Goal: Communication & Community: Answer question/provide support

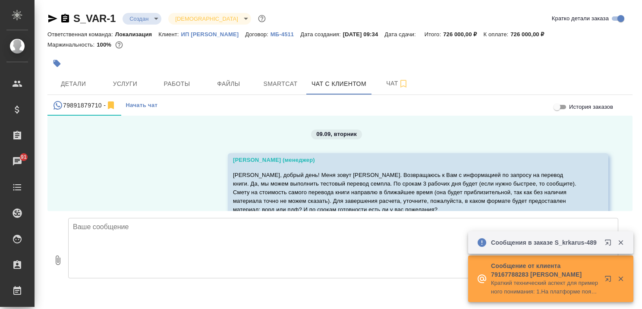
scroll to position [44, 0]
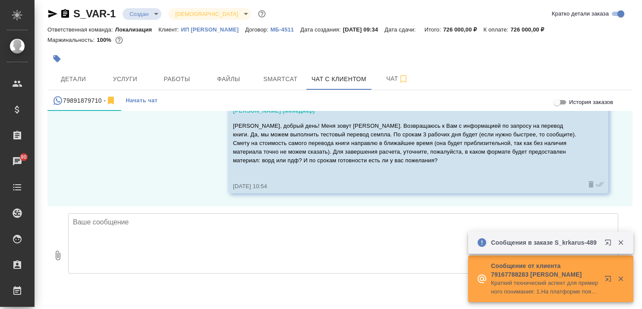
click at [274, 229] on textarea at bounding box center [343, 243] width 550 height 60
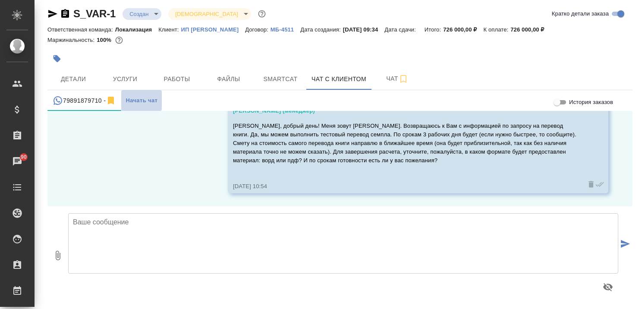
click at [134, 100] on span "Начать чат" at bounding box center [142, 101] width 32 height 10
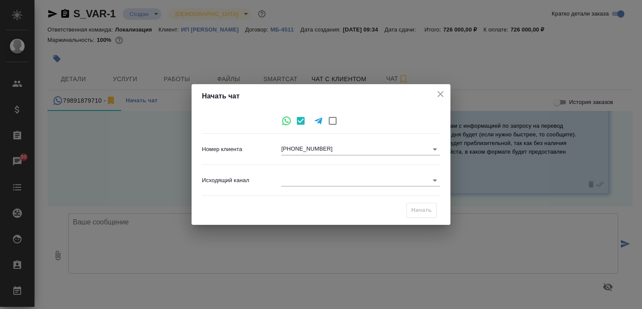
click at [331, 119] on input "checkbox" at bounding box center [333, 121] width 18 height 18
checkbox input "true"
click at [330, 150] on body ".cls-1 fill:#fff; AWATERA Kairova Bella Клиенты Спецификации Заказы 90 Чаты Tod…" at bounding box center [321, 154] width 642 height 309
click at [298, 164] on div at bounding box center [321, 154] width 642 height 309
click at [296, 151] on body ".cls-1 fill:#fff; AWATERA Kairova Bella Клиенты Спецификации Заказы 90 Чаты Tod…" at bounding box center [321, 154] width 642 height 309
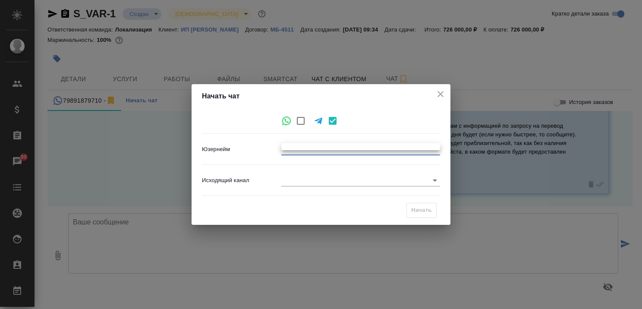
click at [295, 158] on div at bounding box center [321, 154] width 642 height 309
click at [289, 148] on body ".cls-1 fill:#fff; AWATERA Kairova Bella Клиенты Спецификации Заказы 90 Чаты Tod…" at bounding box center [321, 154] width 642 height 309
click at [295, 150] on div at bounding box center [321, 154] width 642 height 309
click at [422, 149] on body ".cls-1 fill:#fff; AWATERA Kairova Bella Клиенты Спецификации Заказы 90 Чаты Tod…" at bounding box center [321, 154] width 642 height 309
click at [333, 122] on div at bounding box center [321, 154] width 642 height 309
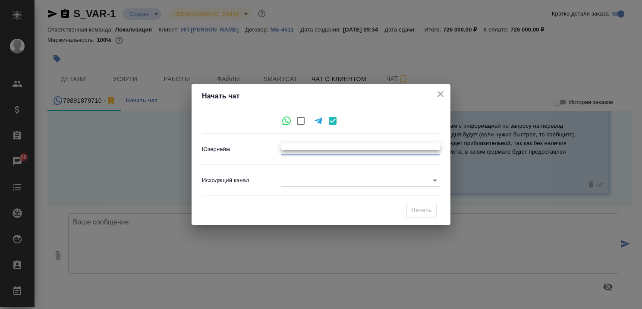
click at [315, 147] on body ".cls-1 fill:#fff; AWATERA Kairova Bella Клиенты Спецификации Заказы 90 Чаты Tod…" at bounding box center [321, 154] width 642 height 309
click at [315, 146] on ul at bounding box center [360, 146] width 159 height 7
click at [340, 151] on div at bounding box center [321, 154] width 642 height 309
click at [341, 145] on body ".cls-1 fill:#fff; AWATERA Kairova Bella Клиенты Спецификации Заказы 90 Чаты Tod…" at bounding box center [321, 154] width 642 height 309
click at [338, 147] on ul at bounding box center [360, 146] width 159 height 7
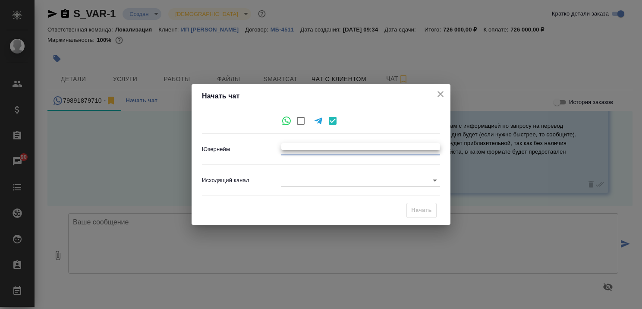
click at [323, 178] on div at bounding box center [321, 154] width 642 height 309
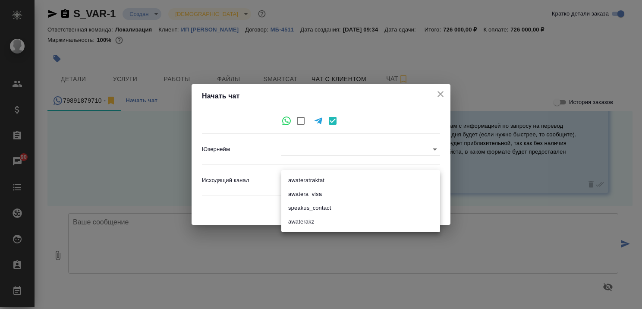
click at [321, 181] on body ".cls-1 fill:#fff; AWATERA Kairova Bella Клиенты Спецификации Заказы 90 Чаты Tod…" at bounding box center [321, 154] width 642 height 309
click at [305, 145] on div at bounding box center [321, 154] width 642 height 309
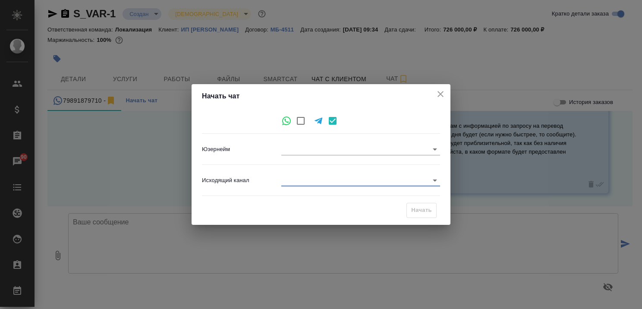
click at [302, 119] on input "checkbox" at bounding box center [301, 121] width 18 height 18
checkbox input "true"
checkbox input "false"
click at [440, 92] on icon "close" at bounding box center [440, 94] width 10 height 10
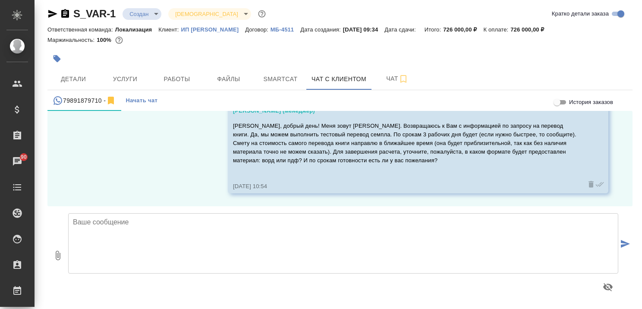
click at [206, 230] on textarea at bounding box center [343, 243] width 550 height 60
type textarea "F"
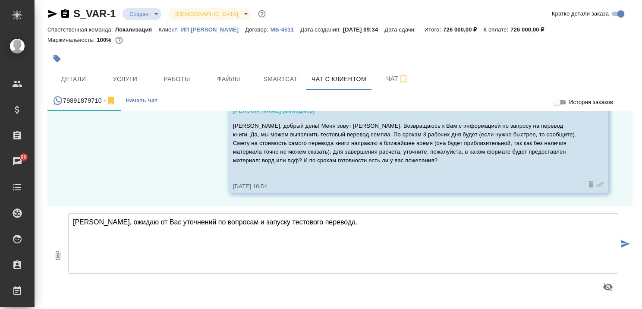
type textarea "Агния, ожидаю от Вас уточнений по вопросам и запуску тестового перевода."
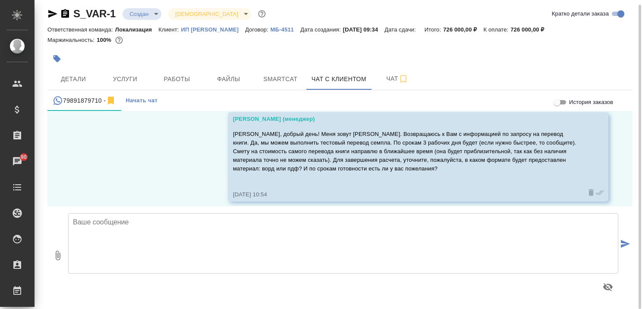
scroll to position [43, 0]
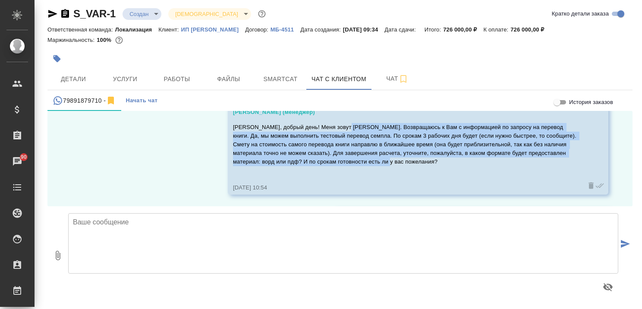
drag, startPoint x: 338, startPoint y: 128, endPoint x: 438, endPoint y: 164, distance: 106.8
click at [438, 164] on p "Агния, добрый день! Меня зовут Бэлла. Возвращаюсь к Вам с информацией по запрос…" at bounding box center [405, 144] width 345 height 43
copy p "Возвращаюсь к Вам с информацией по запросу на перевод книги. Да, мы можем выпол…"
click at [88, 98] on div "79891879710 -" at bounding box center [84, 100] width 63 height 11
click at [143, 152] on div "09.09, вторник Каирова Бэлла (менеджер) Агния, добрый день! Меня зовут Бэлла. В…" at bounding box center [339, 158] width 585 height 95
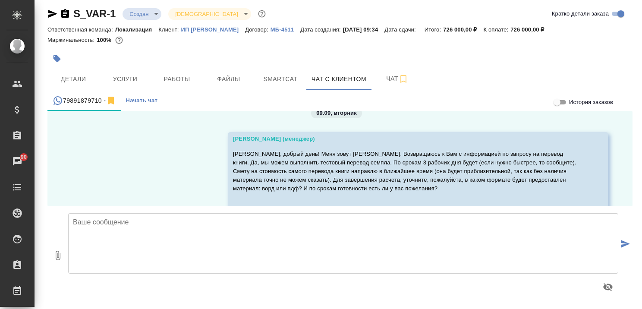
scroll to position [0, 0]
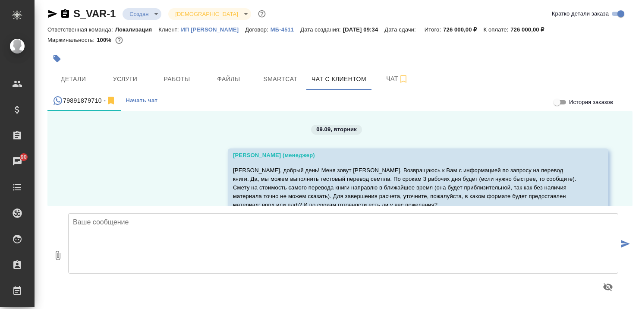
click at [77, 94] on button "79891879710 -" at bounding box center [84, 100] width 74 height 21
click at [77, 97] on div "79891879710 -" at bounding box center [84, 100] width 63 height 11
click at [60, 98] on icon "simple tabs example" at bounding box center [58, 100] width 10 height 10
click at [75, 103] on div "79891879710 -" at bounding box center [84, 100] width 63 height 11
click at [55, 102] on icon "simple tabs example" at bounding box center [58, 100] width 10 height 10
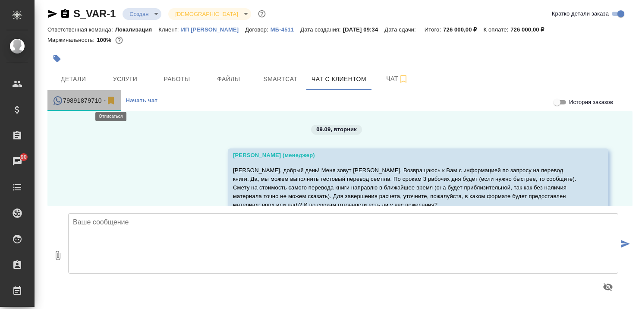
click at [110, 100] on icon "simple tabs example" at bounding box center [111, 101] width 6 height 8
click at [111, 101] on icon "simple tabs example" at bounding box center [111, 100] width 10 height 10
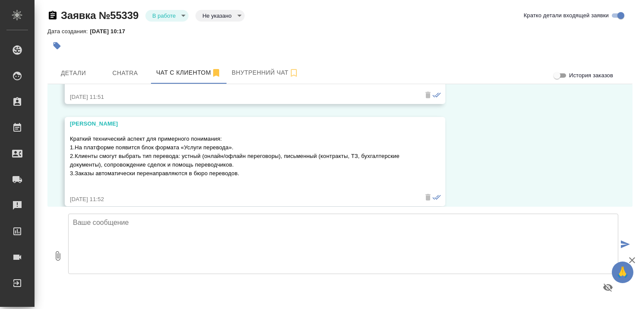
scroll to position [1560, 0]
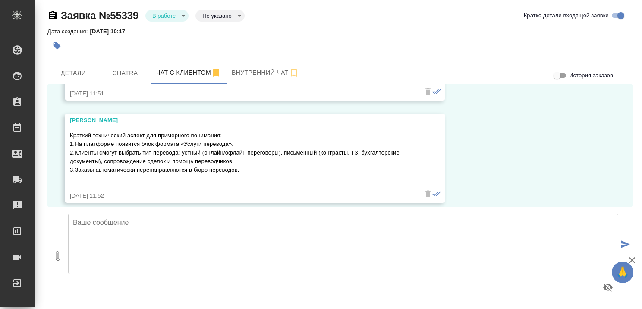
click at [148, 226] on textarea at bounding box center [343, 244] width 550 height 60
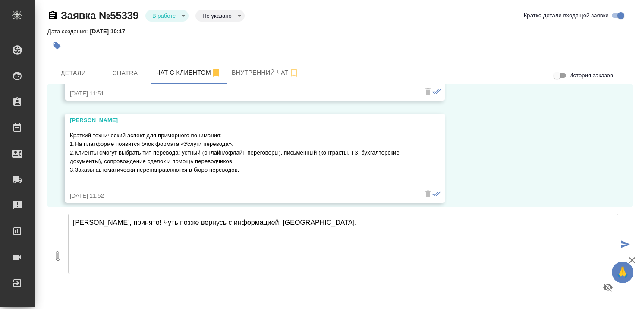
type textarea "Дмитрий, принято! Чуть позже вернусь с информацией. Спасибо."
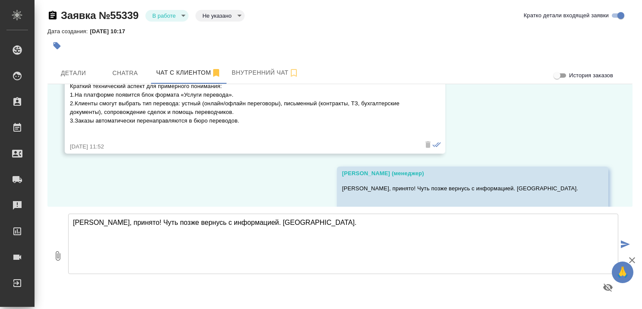
scroll to position [1695, 0]
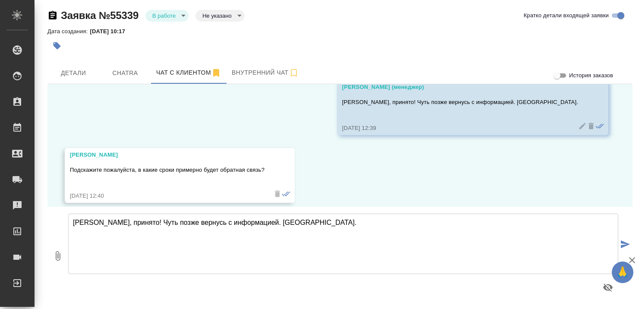
click at [186, 222] on textarea "Дмитрий, принято! Чуть позже вернусь с информацией. Спасибо." at bounding box center [343, 244] width 550 height 60
type textarea "Дмитрий, до конца дня вернусь к Вам."
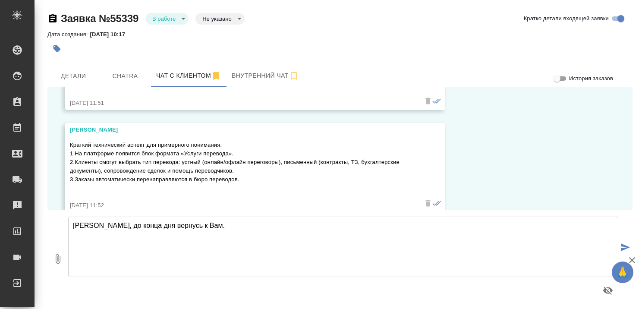
scroll to position [1467, 0]
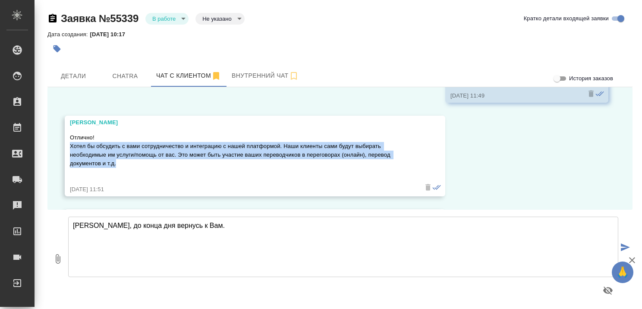
drag, startPoint x: 71, startPoint y: 137, endPoint x: 120, endPoint y: 153, distance: 52.1
click at [120, 153] on p "Отлично! Хотел бы обсудить с вами сотрудничество и интеграцию с нашей платформо…" at bounding box center [242, 150] width 345 height 35
copy p "Хотел бы обсудить с вами сотрудничество и интеграцию с нашей платформой. Наши к…"
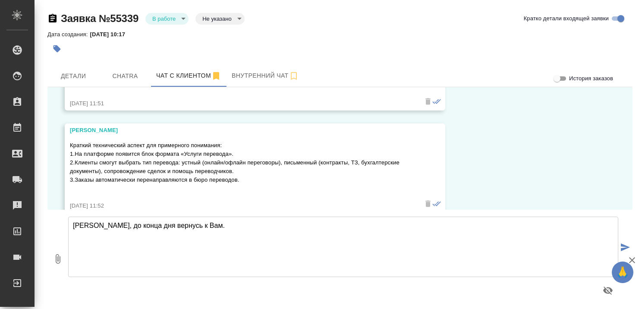
scroll to position [1553, 0]
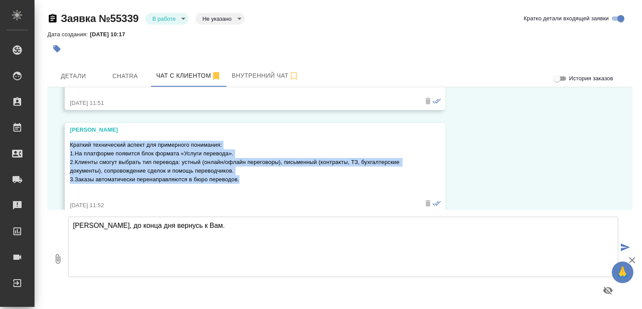
drag, startPoint x: 71, startPoint y: 136, endPoint x: 243, endPoint y: 170, distance: 175.4
click at [243, 170] on p "Краткий технический аспект для примерного понимания: 1.На платформе появится бл…" at bounding box center [242, 162] width 345 height 43
copy p "Краткий технический аспект для примерного понимания: 1.На платформе появится бл…"
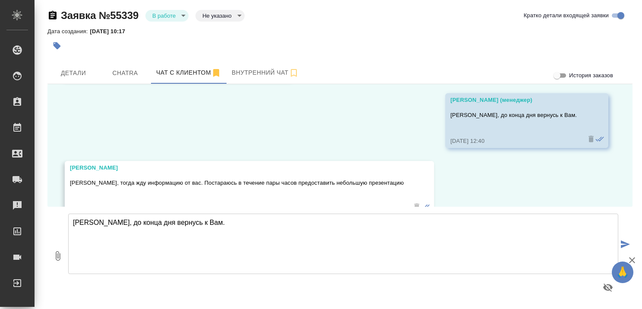
scroll to position [1812, 0]
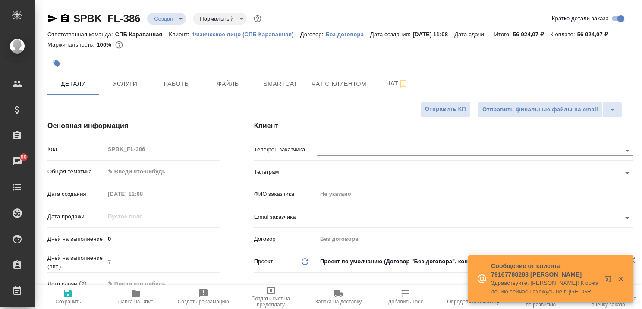
select select "RU"
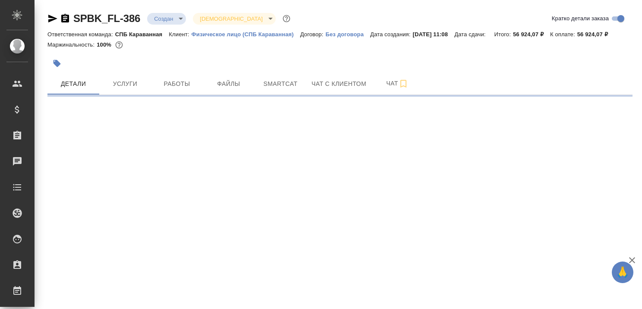
select select "RU"
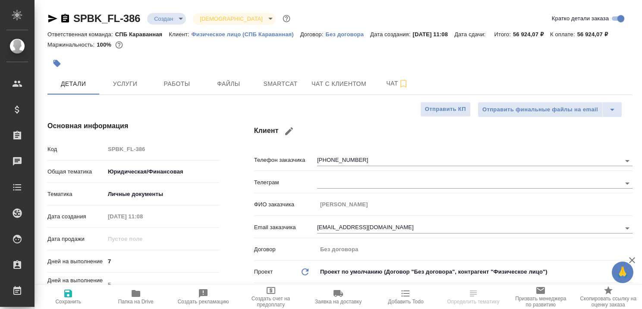
type textarea "x"
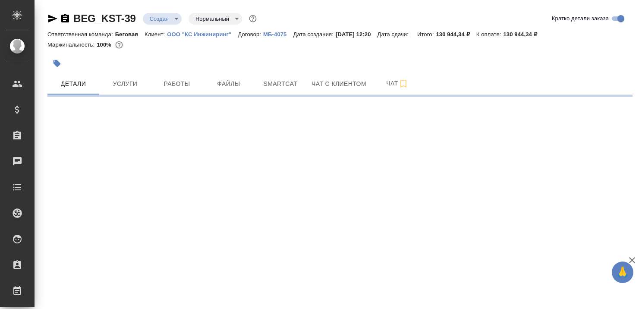
select select "RU"
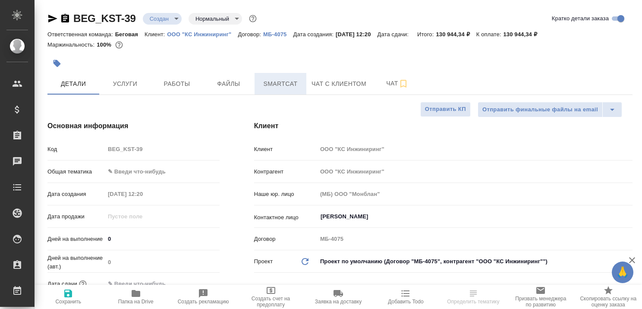
type textarea "x"
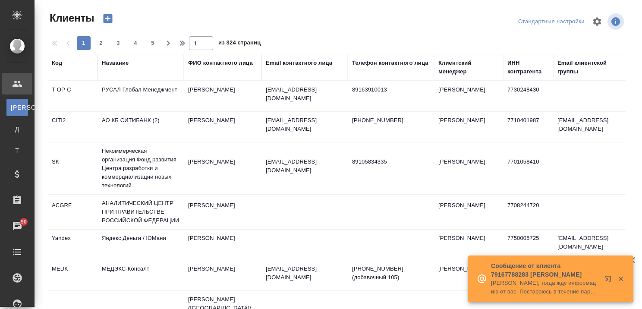
select select "RU"
drag, startPoint x: 621, startPoint y: 280, endPoint x: 588, endPoint y: 260, distance: 38.3
click at [621, 280] on icon "button" at bounding box center [620, 278] width 5 height 5
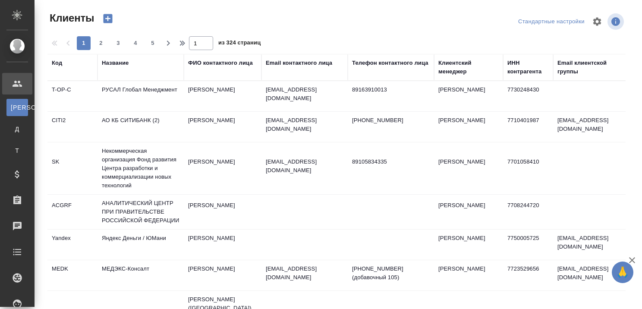
select select "RU"
